Goal: Transaction & Acquisition: Purchase product/service

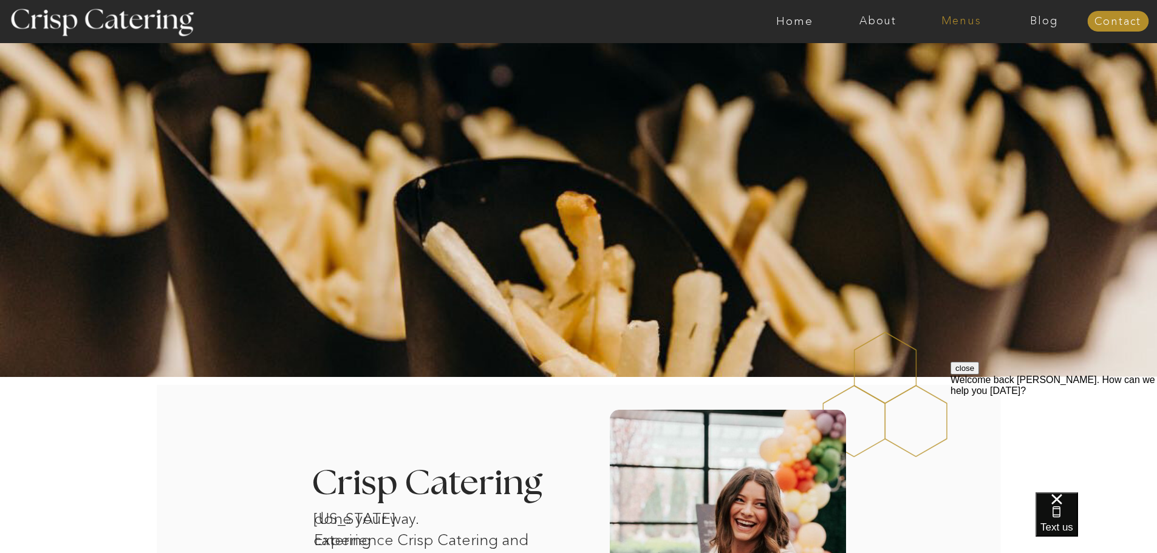
click at [960, 25] on nav "Menus" at bounding box center [960, 21] width 83 height 12
click at [933, 87] on nav "Four Course Dream" at bounding box center [964, 88] width 109 height 12
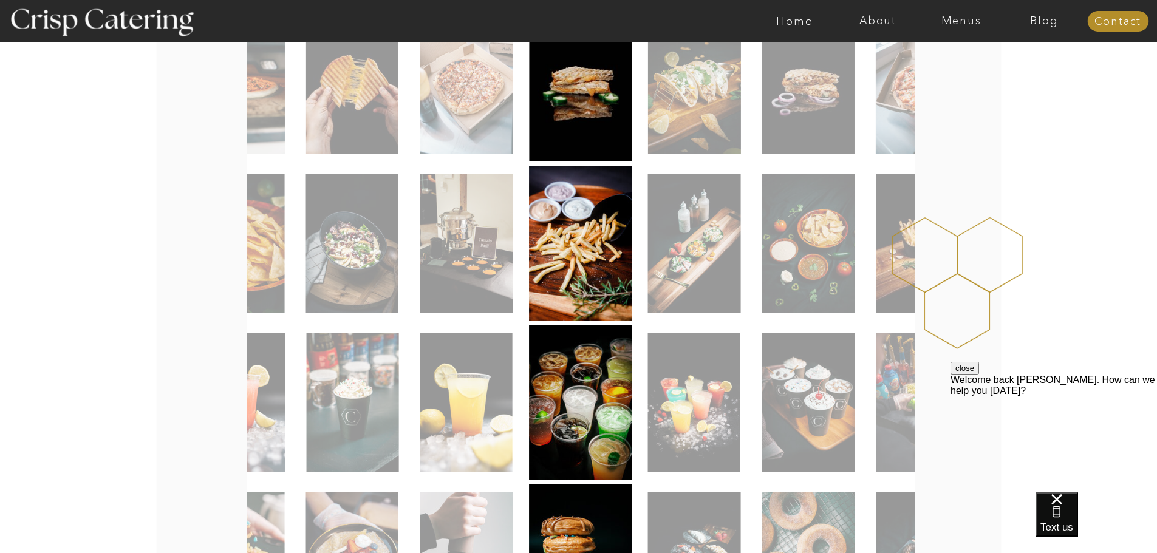
scroll to position [304, 0]
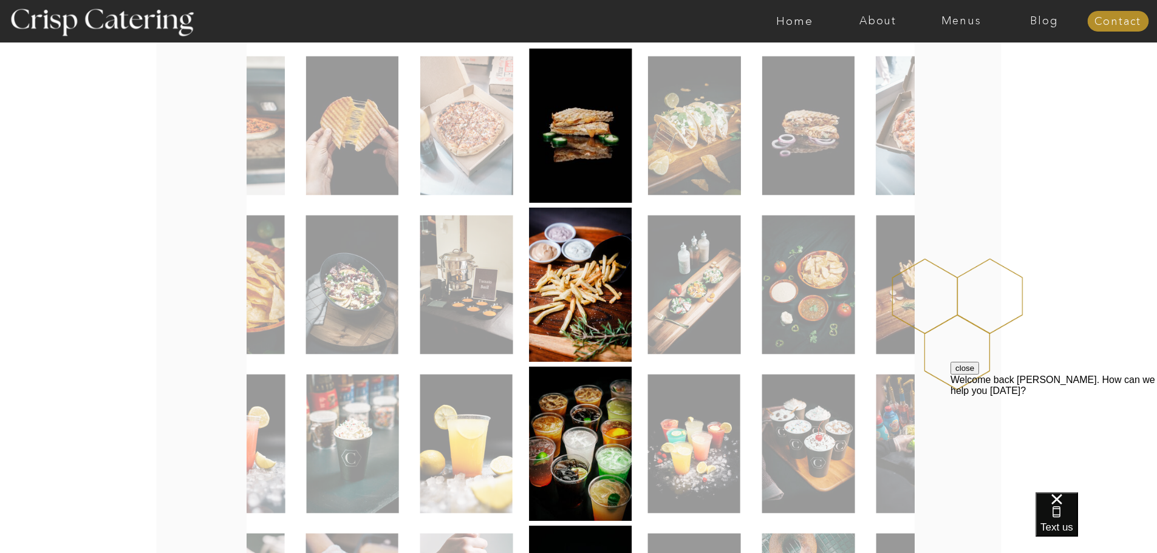
click at [721, 130] on img at bounding box center [694, 125] width 93 height 139
click at [725, 171] on img at bounding box center [694, 125] width 93 height 139
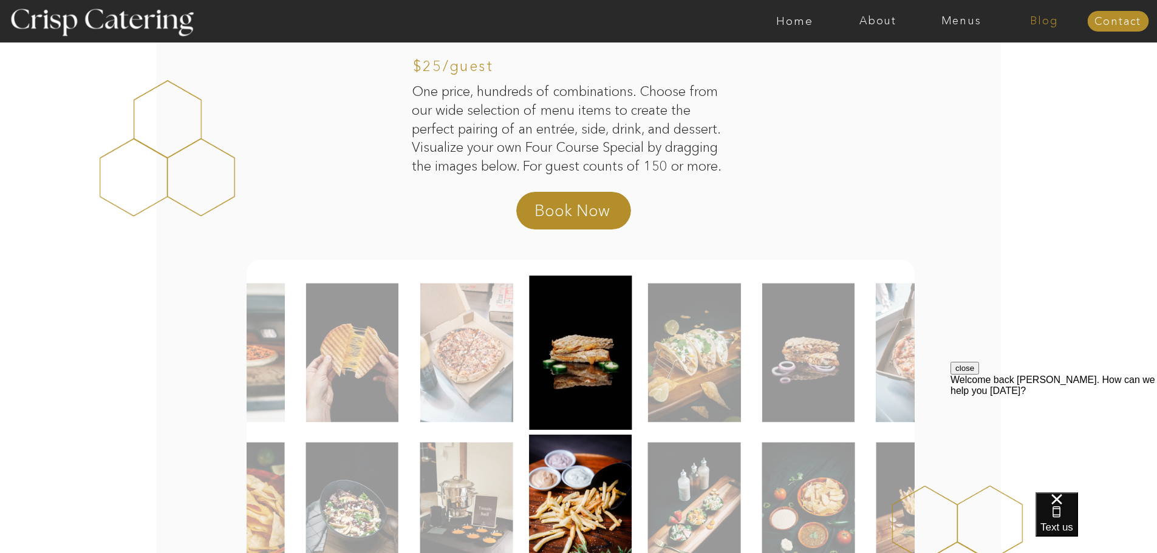
scroll to position [0, 0]
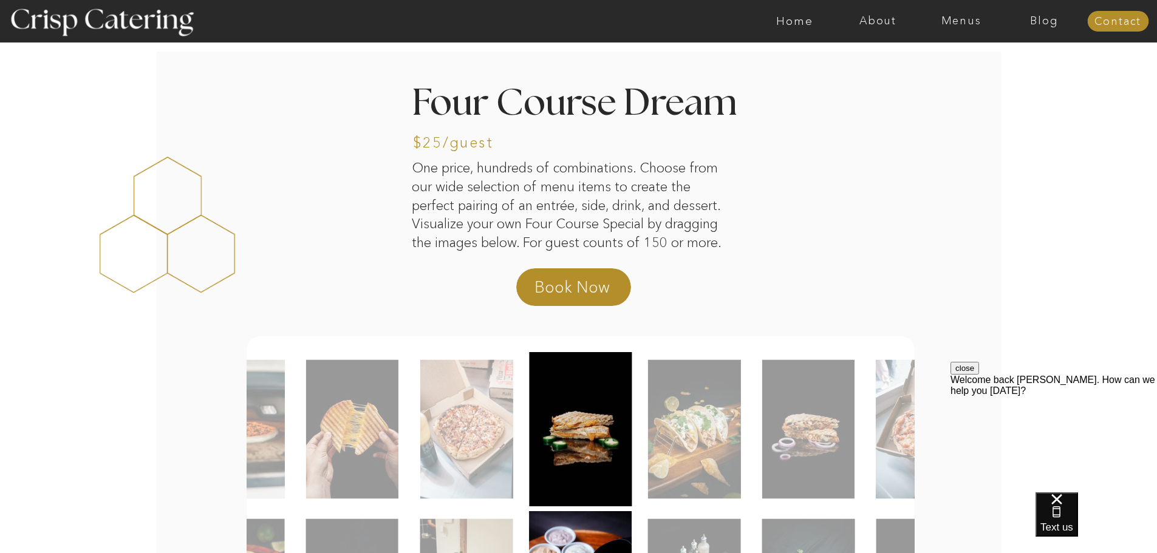
click at [957, 27] on div at bounding box center [626, 21] width 1925 height 43
click at [955, 22] on nav "Menus" at bounding box center [960, 21] width 83 height 12
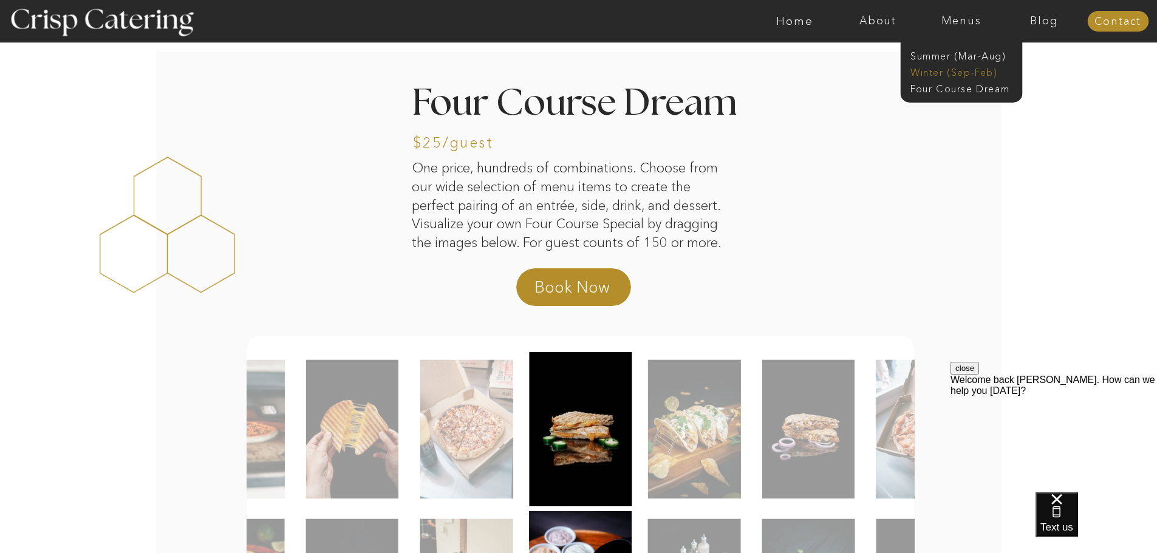
click at [940, 69] on nav "Winter (Sep-Feb)" at bounding box center [960, 72] width 100 height 12
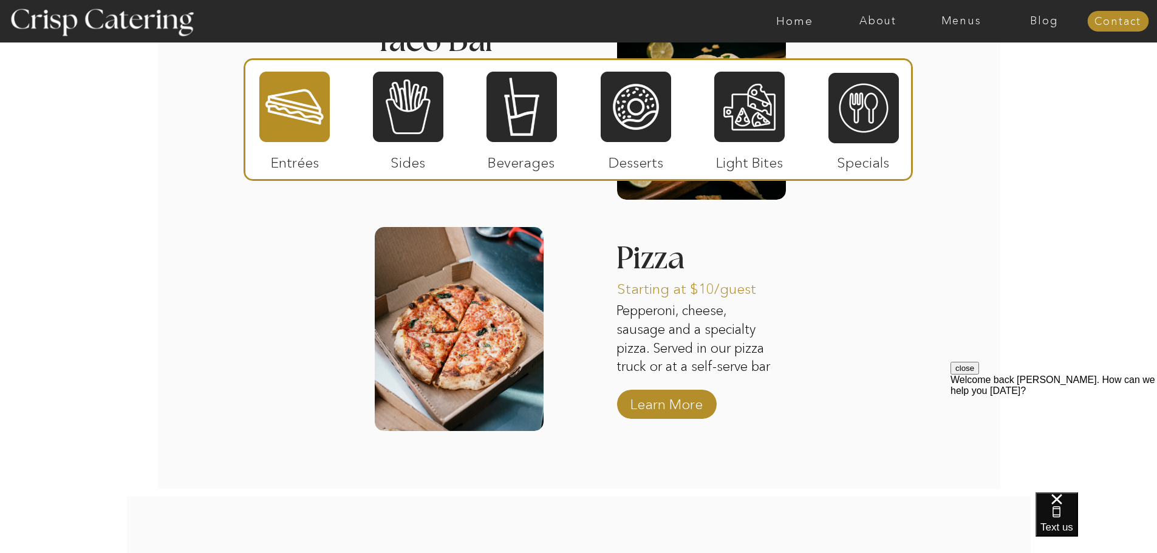
scroll to position [1926, 0]
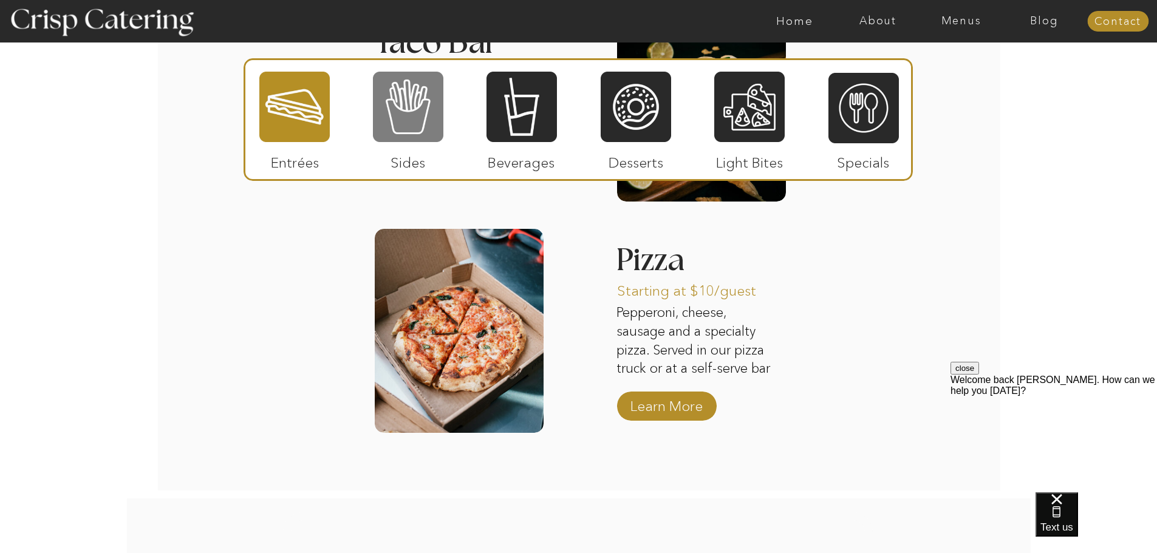
click at [404, 105] on div at bounding box center [408, 106] width 70 height 73
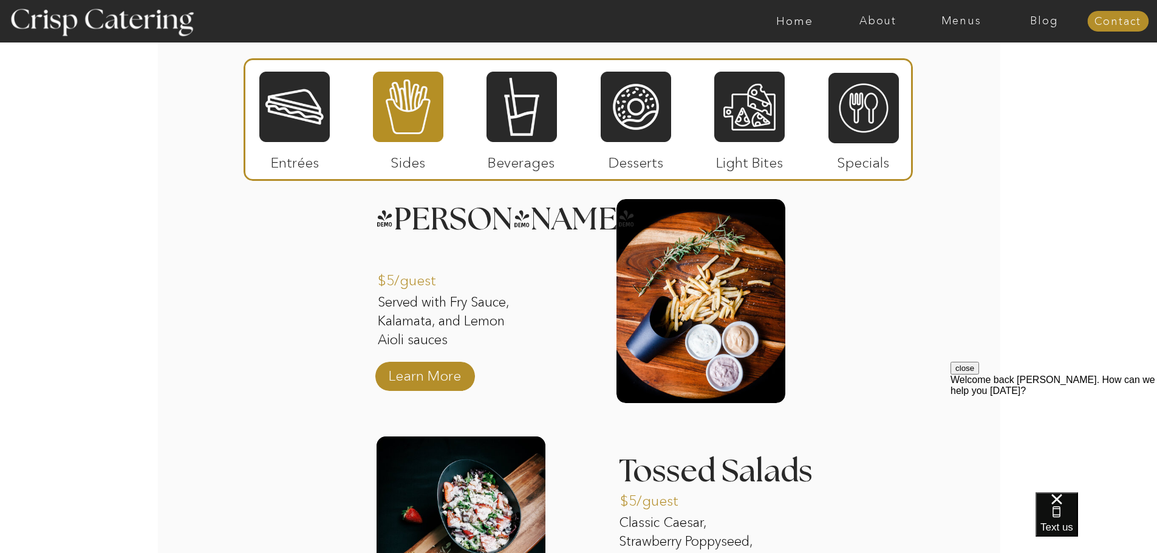
scroll to position [1440, 0]
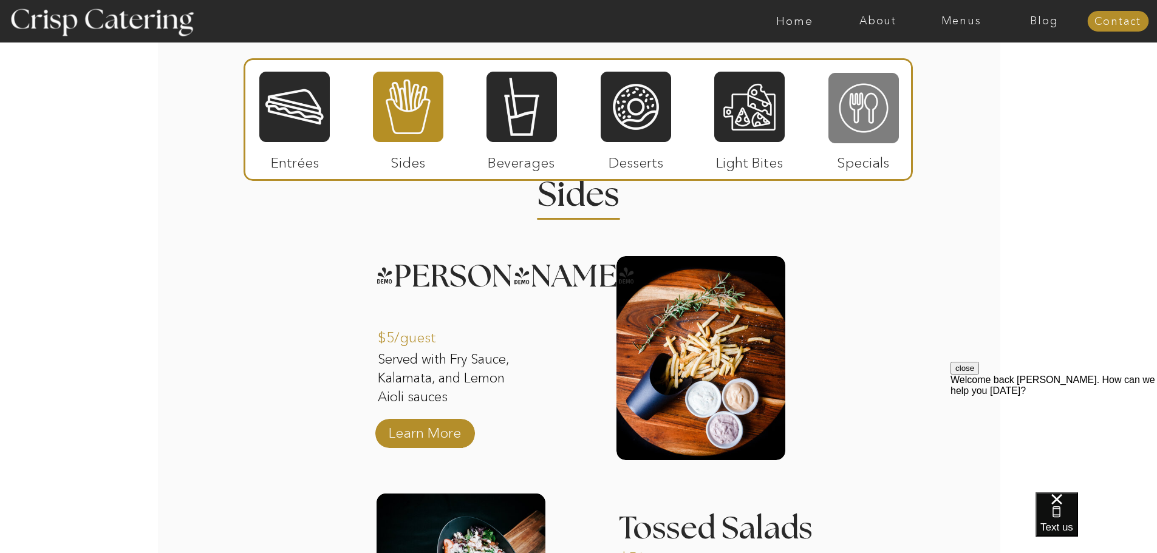
click at [857, 127] on div at bounding box center [863, 108] width 70 height 73
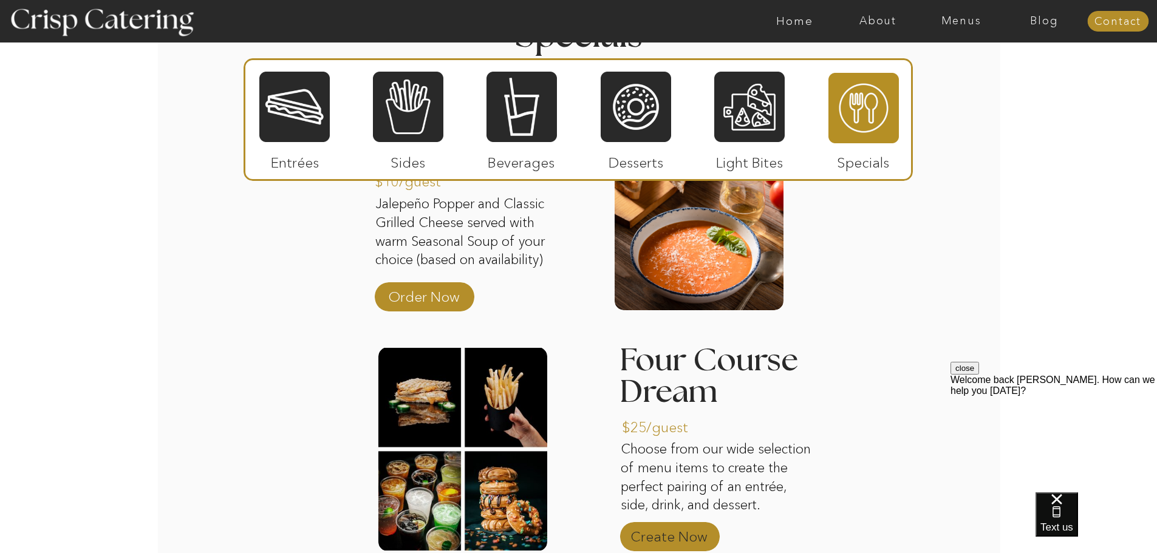
scroll to position [1683, 0]
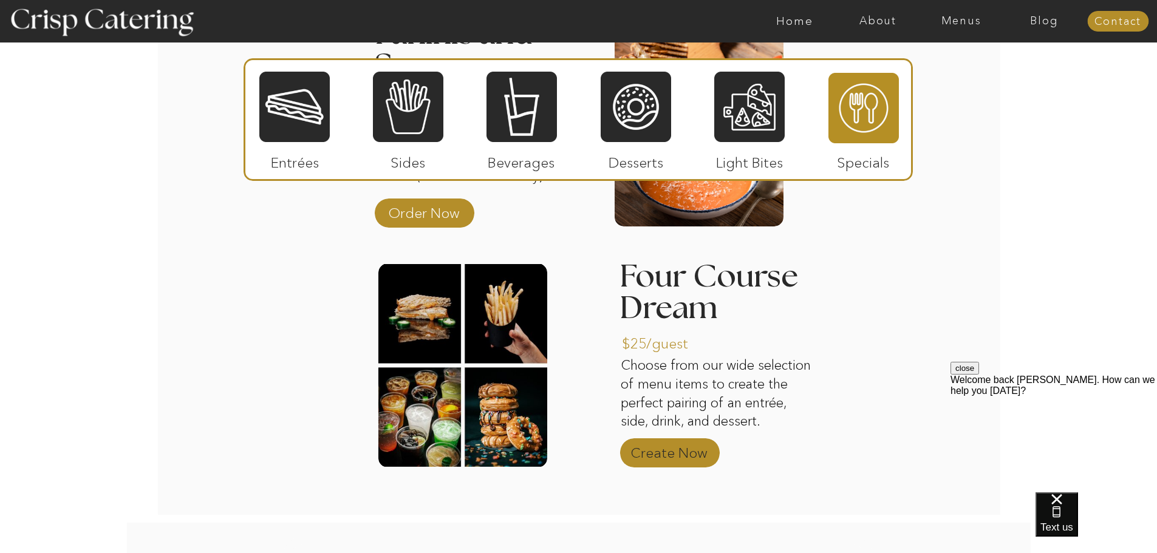
click at [656, 449] on p "Create Now" at bounding box center [668, 449] width 81 height 35
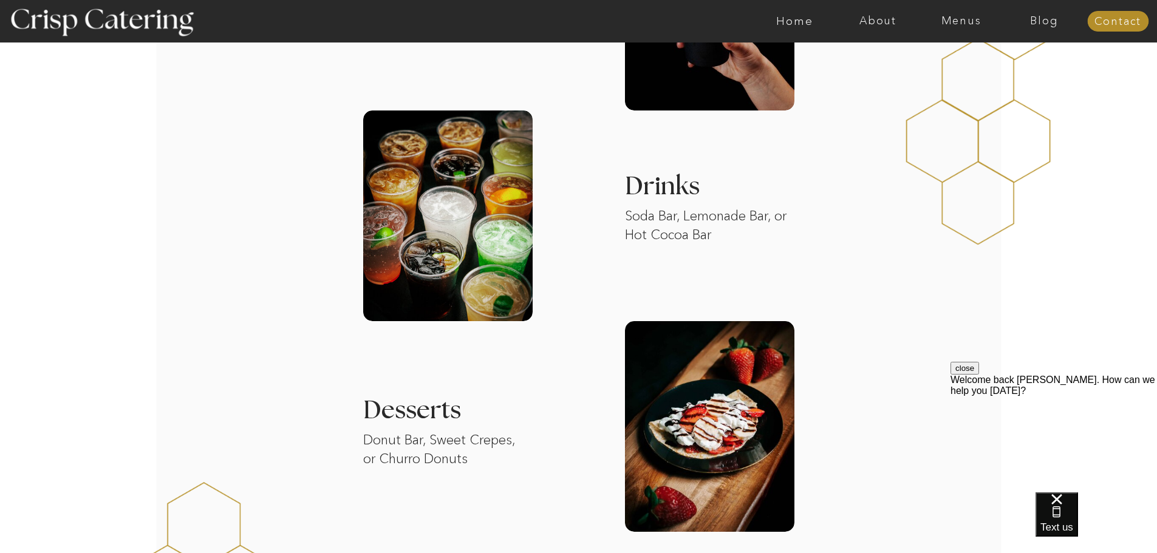
scroll to position [1579, 0]
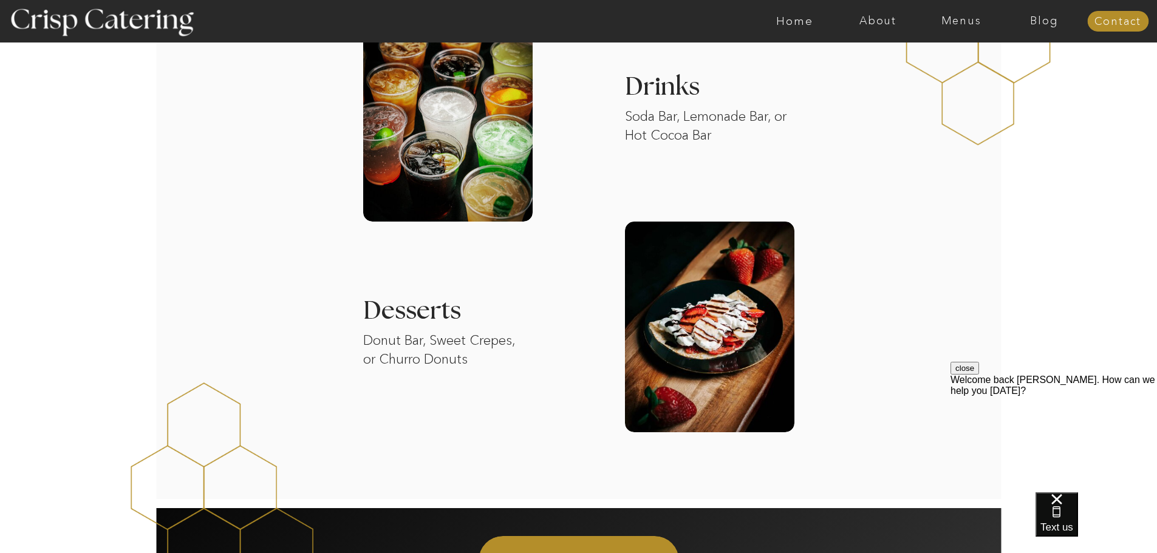
click at [690, 298] on div at bounding box center [709, 327] width 169 height 211
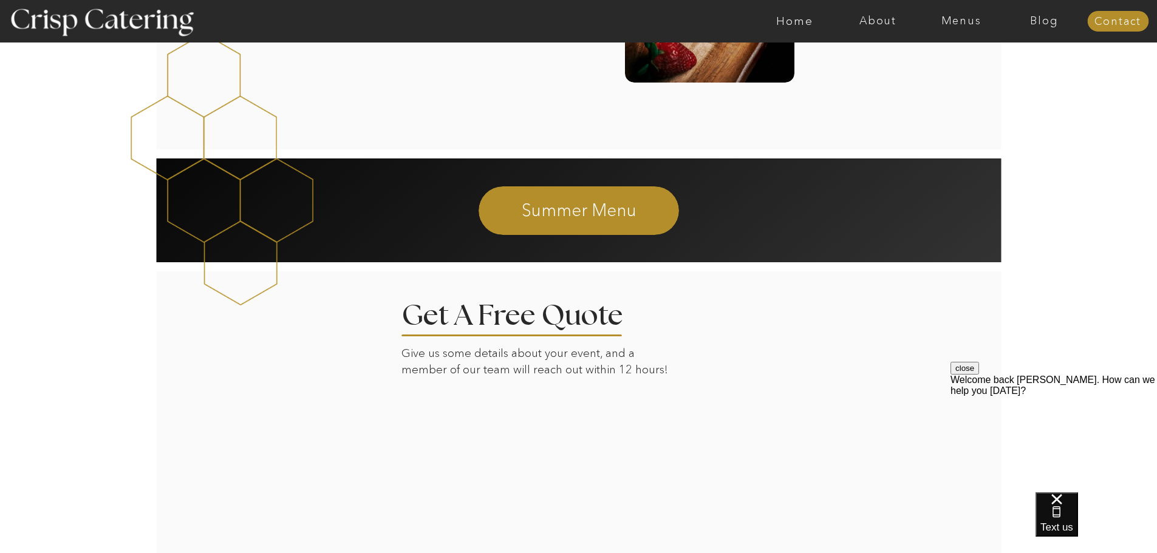
scroll to position [2004, 0]
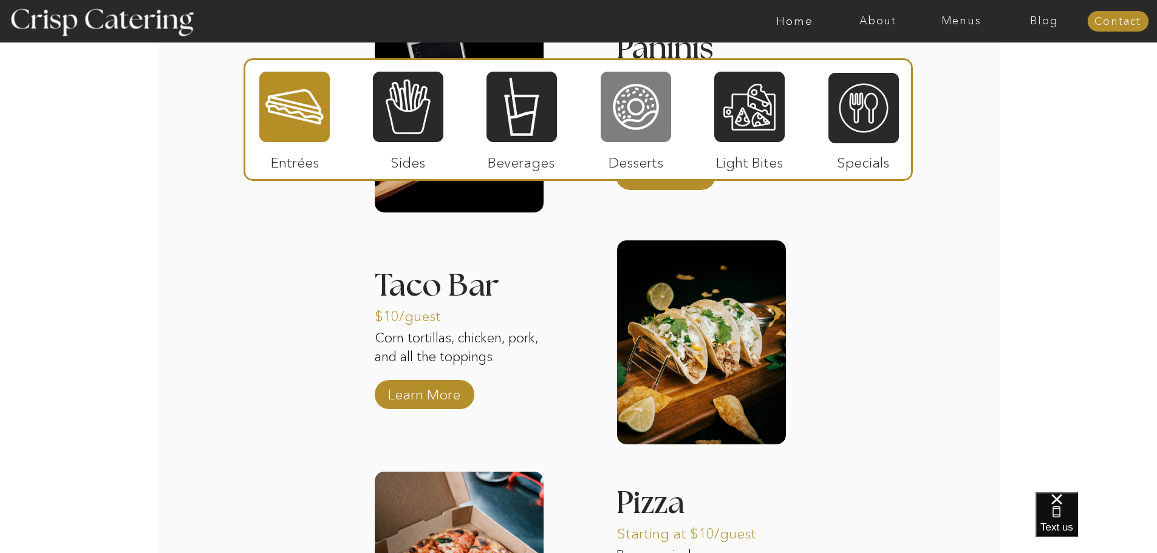
click at [630, 116] on div at bounding box center [635, 106] width 70 height 73
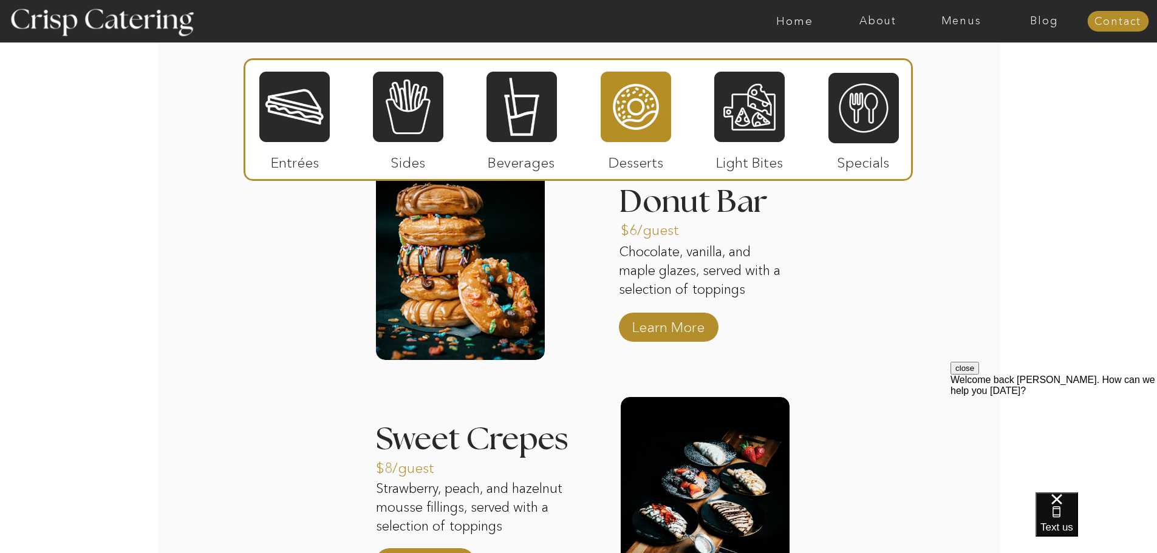
scroll to position [1562, 0]
